Goal: Task Accomplishment & Management: Use online tool/utility

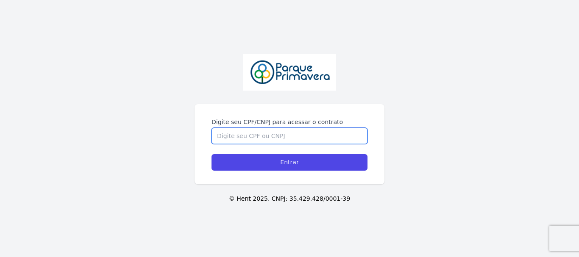
click at [254, 138] on input "Digite seu CPF/CNPJ para acessar o contrato" at bounding box center [289, 136] width 156 height 16
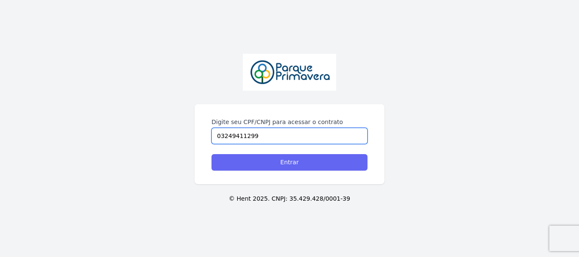
type input "03249411299"
click at [270, 161] on input "Entrar" at bounding box center [289, 162] width 156 height 17
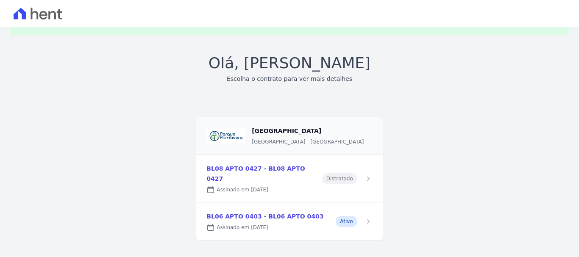
scroll to position [3, 0]
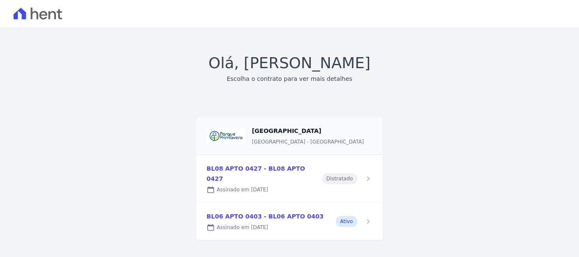
click at [362, 172] on link at bounding box center [289, 178] width 186 height 47
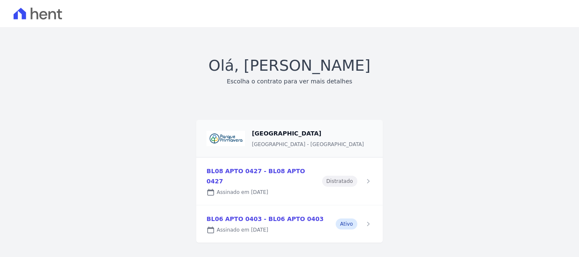
click at [252, 215] on link at bounding box center [289, 223] width 186 height 37
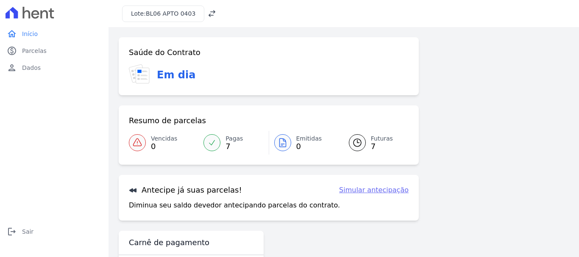
click at [228, 139] on span "Pagas" at bounding box center [233, 138] width 17 height 9
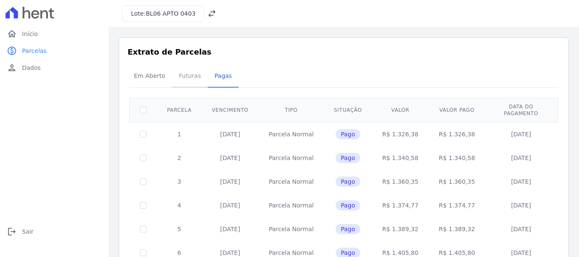
click at [191, 78] on span "Futuras" at bounding box center [190, 75] width 32 height 17
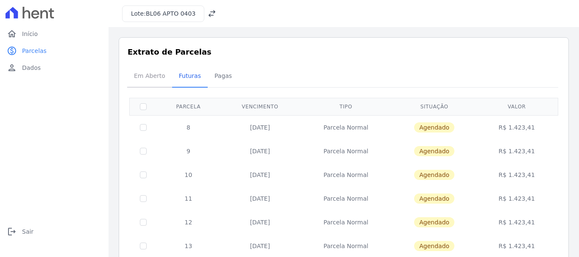
click at [150, 75] on span "Em Aberto" at bounding box center [150, 75] width 42 height 17
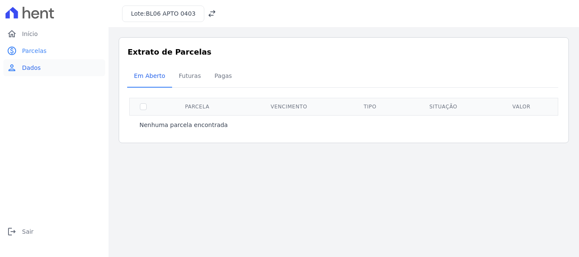
click at [30, 67] on span "Dados" at bounding box center [31, 68] width 19 height 8
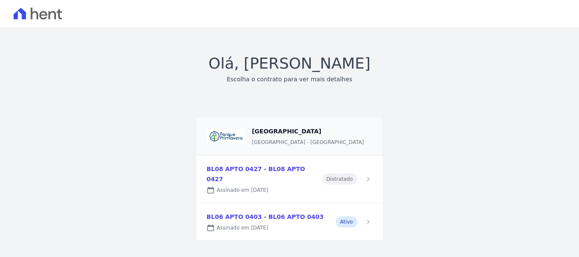
scroll to position [3, 0]
click at [243, 177] on link at bounding box center [289, 178] width 186 height 47
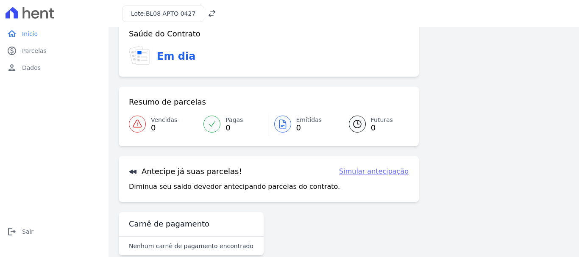
scroll to position [34, 0]
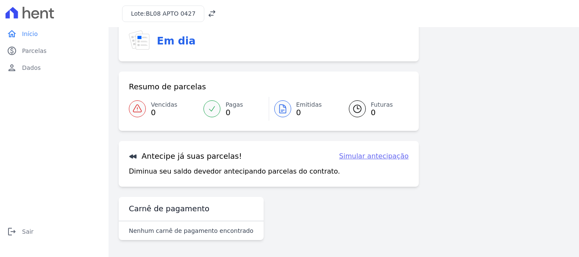
click at [376, 158] on link "Simular antecipação" at bounding box center [373, 156] width 69 height 10
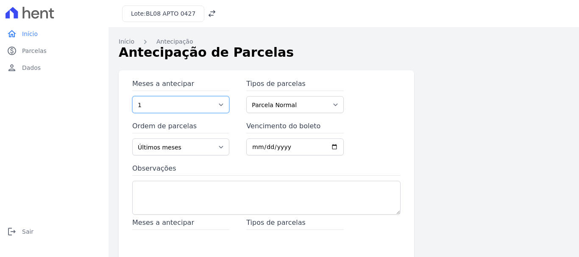
click at [222, 107] on select "1 2 3 4 5 6 7 8 9 10 11 12 13 14" at bounding box center [180, 104] width 97 height 17
click at [494, 171] on div "Meses a antecipar 1 2 3 4 5 6 7 8 9 10 11 12 13 14 Tipos de parcelas [GEOGRAPHI…" at bounding box center [344, 231] width 450 height 322
click at [219, 103] on select "1 2 3 4 5 6 7 8 9 10 11 12 13 14" at bounding box center [180, 104] width 97 height 17
click at [420, 164] on div "Meses a antecipar 1 2 3 4 5 6 7 8 9 10 11 12 13 14 Tipos de parcelas [GEOGRAPHI…" at bounding box center [344, 231] width 450 height 322
click at [265, 105] on select "Parcela Normal" at bounding box center [294, 104] width 97 height 17
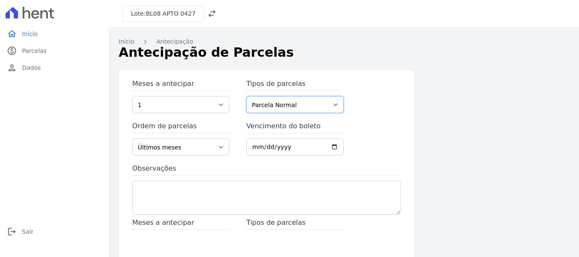
click at [264, 105] on select "Parcela Normal" at bounding box center [294, 104] width 97 height 17
click at [198, 144] on select "Últimos meses Primeiros meses" at bounding box center [180, 147] width 97 height 17
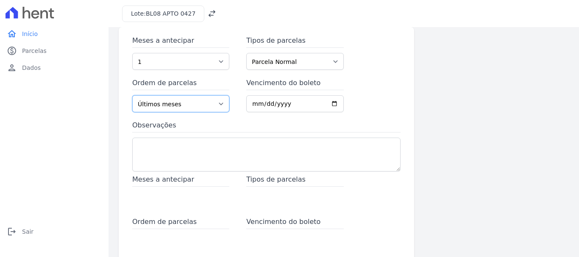
scroll to position [146, 0]
